Goal: Information Seeking & Learning: Understand process/instructions

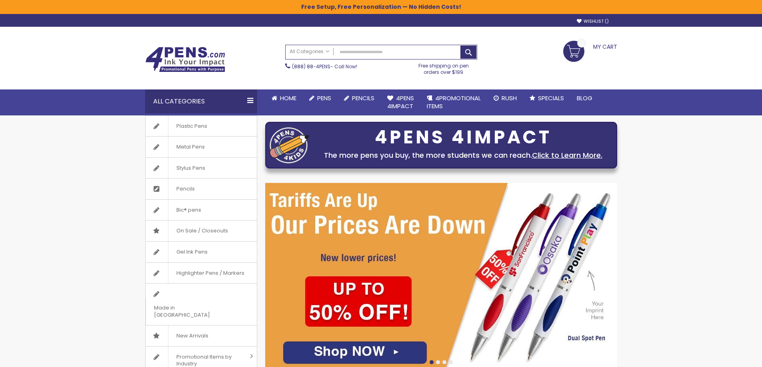
drag, startPoint x: 0, startPoint y: 0, endPoint x: 690, endPoint y: 40, distance: 691.3
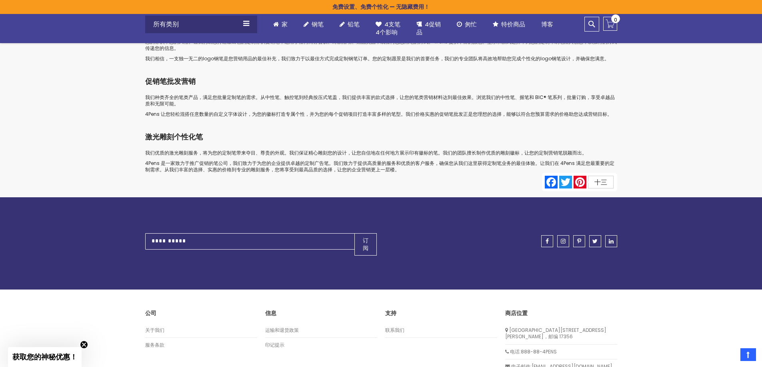
scroll to position [3915, 0]
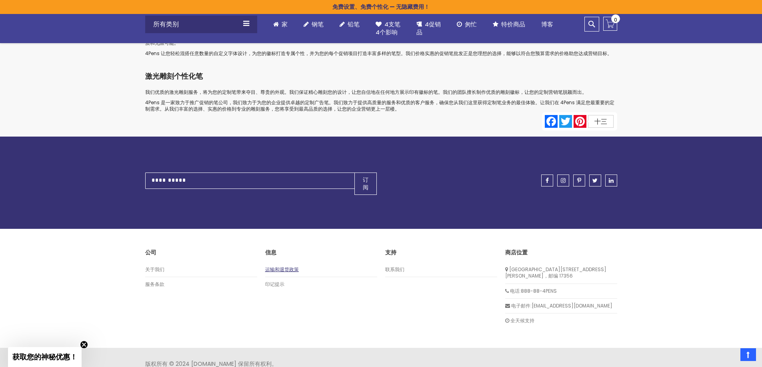
click at [288, 266] on font "运输和退货政策" at bounding box center [282, 269] width 34 height 7
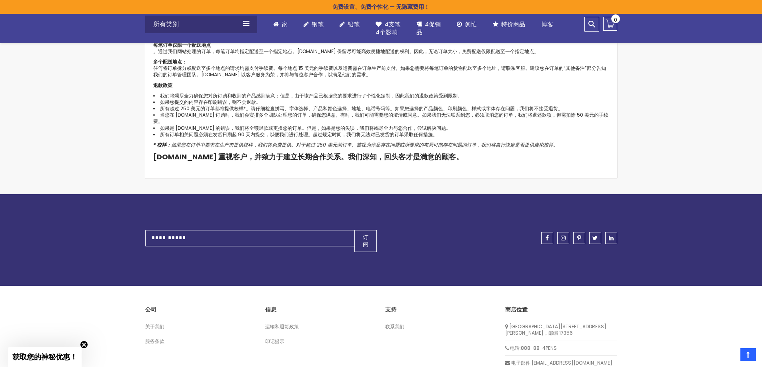
scroll to position [353, 0]
